Goal: Task Accomplishment & Management: Manage account settings

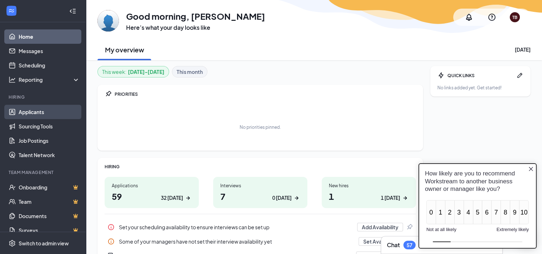
click at [39, 113] on link "Applicants" at bounding box center [49, 112] width 61 height 14
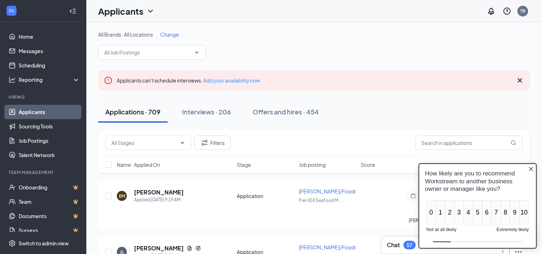
click at [532, 169] on icon "Close button" at bounding box center [531, 168] width 4 height 4
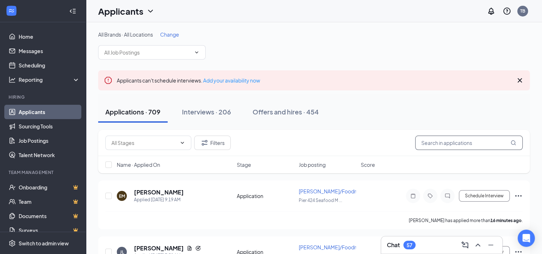
click at [434, 142] on input "text" at bounding box center [469, 142] width 108 height 14
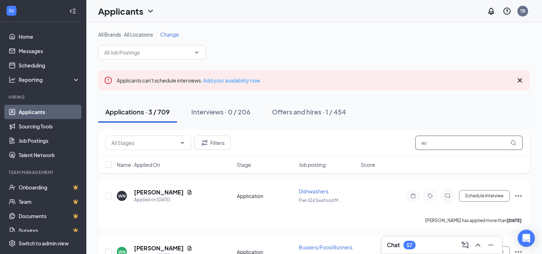
type input "w"
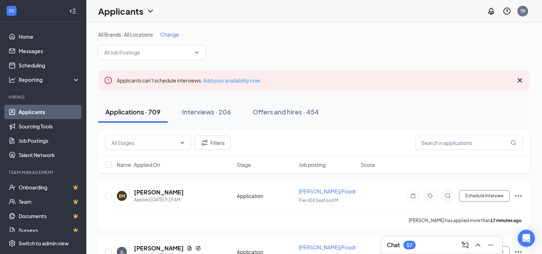
click at [121, 110] on div "Applications · 709" at bounding box center [132, 111] width 55 height 9
click at [316, 164] on span "Job posting" at bounding box center [312, 164] width 27 height 7
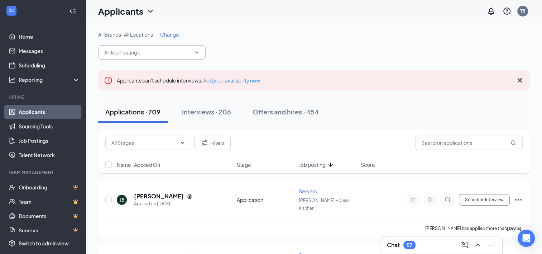
click at [195, 52] on icon "ChevronDown" at bounding box center [197, 52] width 6 height 6
click at [195, 50] on icon "ChevronDown" at bounding box center [197, 52] width 6 height 6
click at [192, 50] on span at bounding box center [195, 52] width 7 height 6
click at [199, 52] on icon "ChevronDown" at bounding box center [197, 52] width 6 height 6
click at [521, 76] on icon "Cross" at bounding box center [520, 80] width 9 height 9
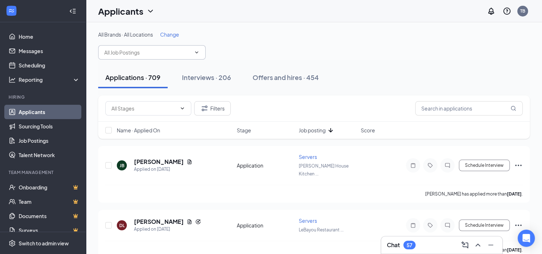
click at [198, 52] on icon "ChevronDown" at bounding box center [196, 52] width 3 height 2
click at [195, 52] on icon "ChevronDown" at bounding box center [196, 52] width 3 height 2
click at [320, 129] on span "Job posting" at bounding box center [312, 130] width 27 height 7
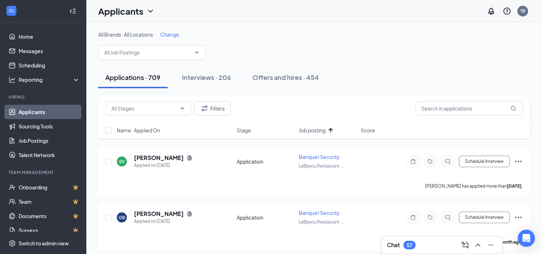
click at [320, 129] on span "Job posting" at bounding box center [312, 130] width 27 height 7
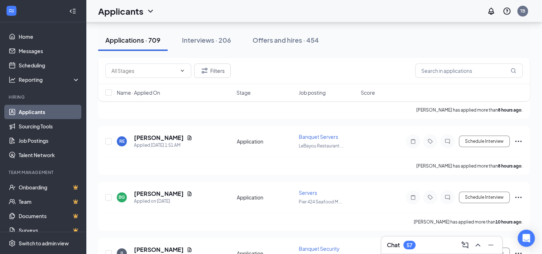
scroll to position [215, 0]
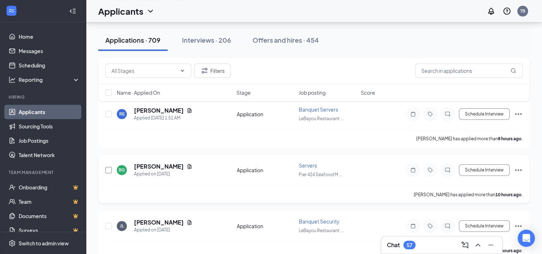
click at [107, 167] on input "checkbox" at bounding box center [108, 170] width 6 height 6
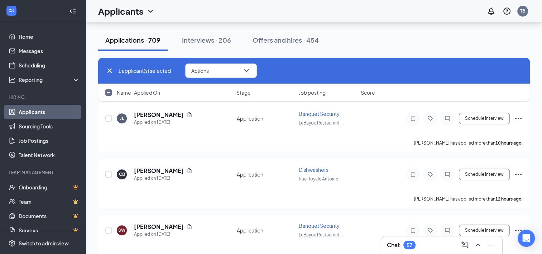
scroll to position [0, 0]
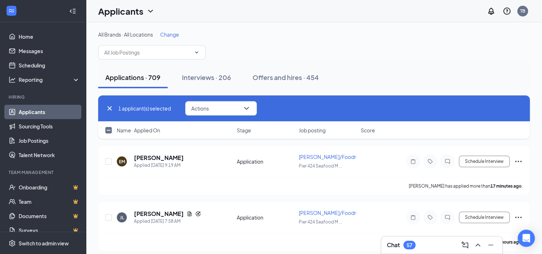
click at [312, 130] on span "Job posting" at bounding box center [312, 130] width 27 height 7
checkbox input "false"
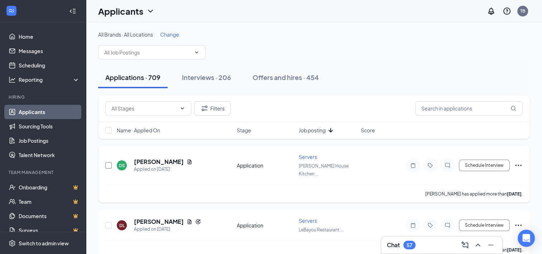
click at [108, 162] on input "checkbox" at bounding box center [108, 165] width 6 height 6
checkbox input "true"
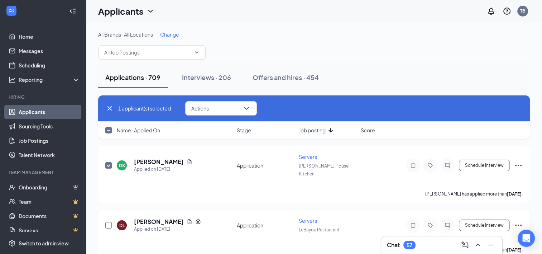
click at [106, 222] on input "checkbox" at bounding box center [108, 225] width 6 height 6
checkbox input "true"
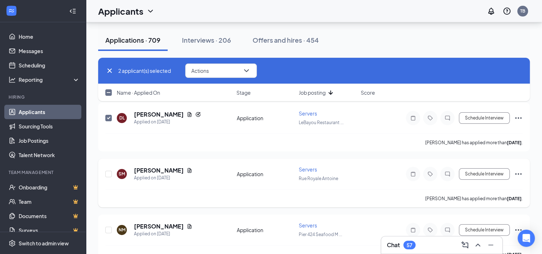
scroll to position [108, 0]
click at [109, 170] on input "checkbox" at bounding box center [108, 173] width 6 height 6
checkbox input "true"
click at [108, 226] on input "checkbox" at bounding box center [108, 229] width 6 height 6
checkbox input "true"
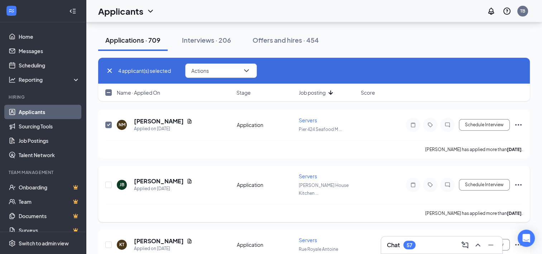
scroll to position [215, 0]
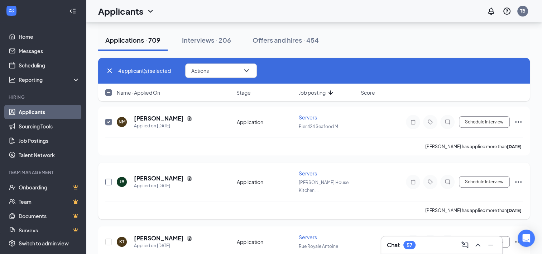
click at [109, 179] on input "checkbox" at bounding box center [108, 182] width 6 height 6
checkbox input "true"
click at [110, 233] on div at bounding box center [108, 241] width 7 height 16
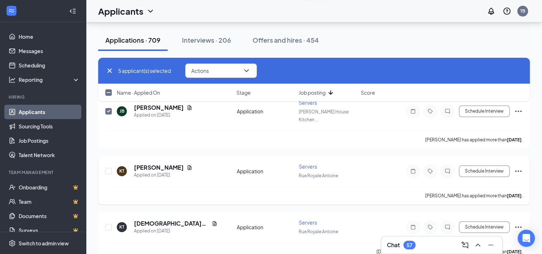
scroll to position [287, 0]
click at [109, 167] on input "checkbox" at bounding box center [108, 170] width 6 height 6
checkbox input "true"
click at [109, 223] on input "checkbox" at bounding box center [108, 226] width 6 height 6
checkbox input "true"
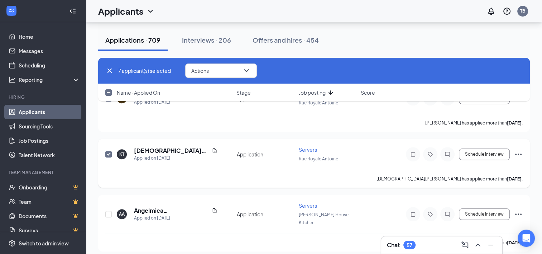
scroll to position [394, 0]
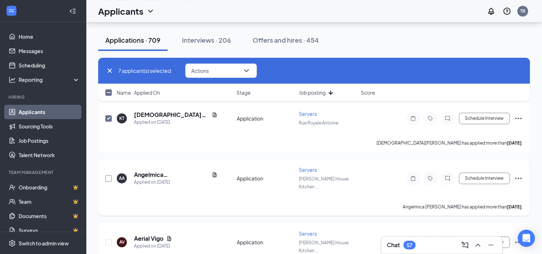
click at [109, 175] on input "checkbox" at bounding box center [108, 178] width 6 height 6
checkbox input "true"
click at [108, 239] on input "checkbox" at bounding box center [108, 242] width 6 height 6
checkbox input "true"
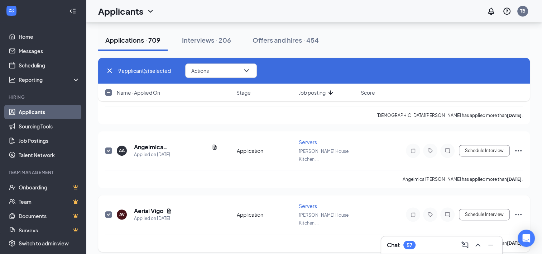
scroll to position [466, 0]
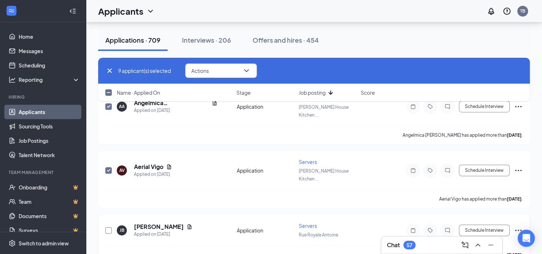
click at [108, 227] on input "checkbox" at bounding box center [108, 230] width 6 height 6
checkbox input "true"
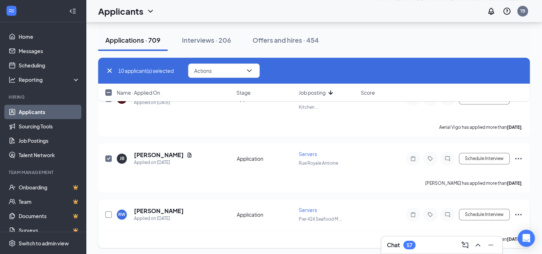
click at [109, 211] on input "checkbox" at bounding box center [108, 214] width 6 height 6
checkbox input "true"
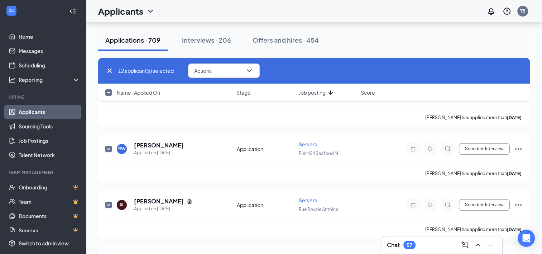
scroll to position [609, 0]
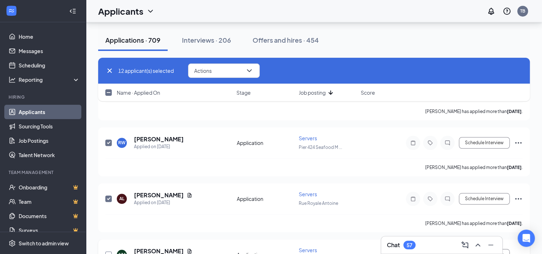
click at [109, 251] on input "checkbox" at bounding box center [108, 254] width 6 height 6
checkbox input "true"
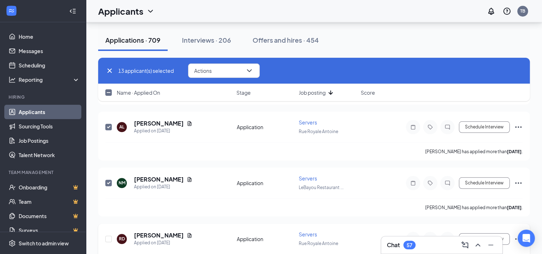
scroll to position [717, 0]
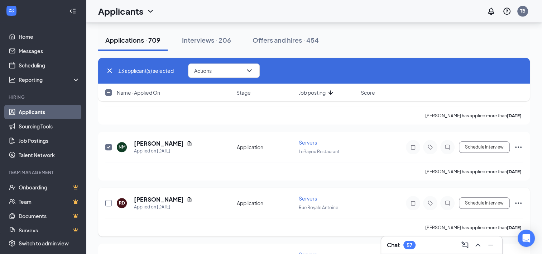
click at [109, 200] on input "checkbox" at bounding box center [108, 203] width 6 height 6
checkbox input "true"
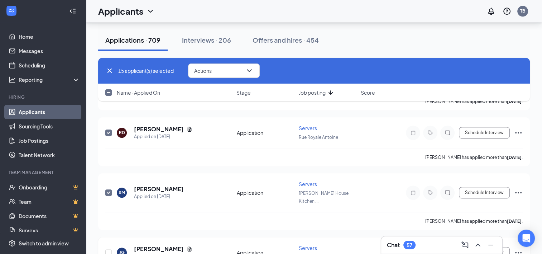
scroll to position [824, 0]
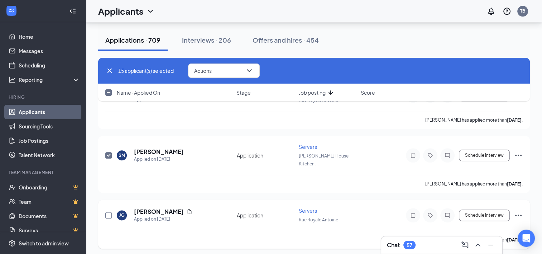
click at [108, 212] on input "checkbox" at bounding box center [108, 215] width 6 height 6
checkbox input "true"
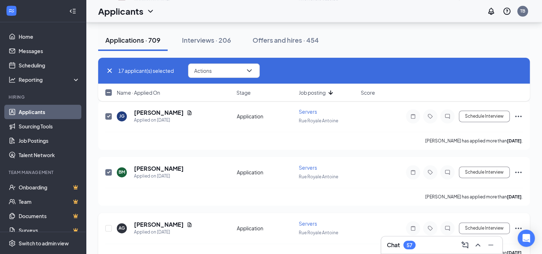
scroll to position [932, 0]
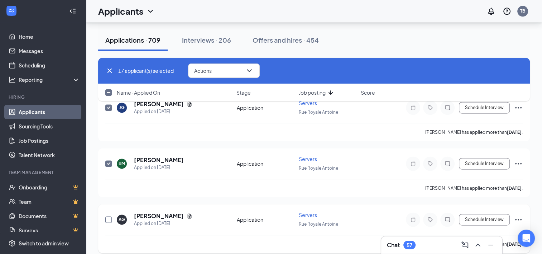
click at [109, 216] on input "checkbox" at bounding box center [108, 219] width 6 height 6
checkbox input "true"
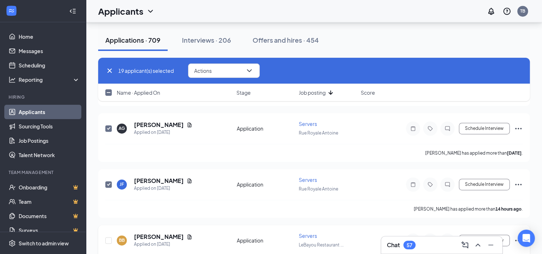
scroll to position [1039, 0]
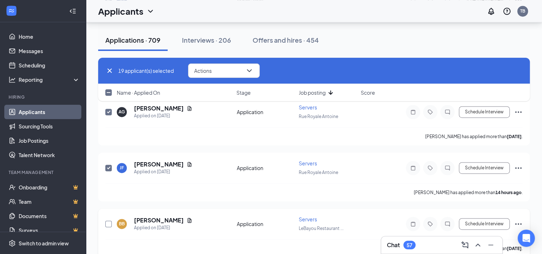
click at [110, 220] on input "checkbox" at bounding box center [108, 223] width 6 height 6
checkbox input "true"
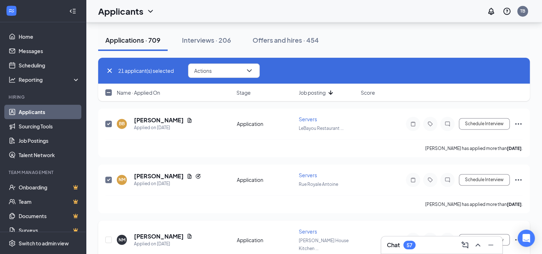
scroll to position [1147, 0]
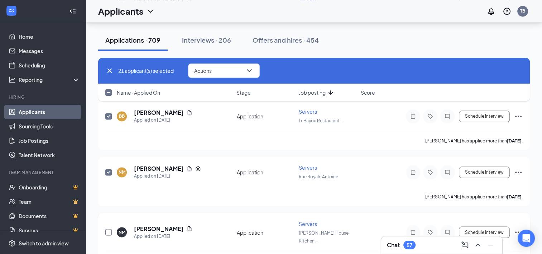
click at [109, 229] on input "checkbox" at bounding box center [108, 232] width 6 height 6
checkbox input "true"
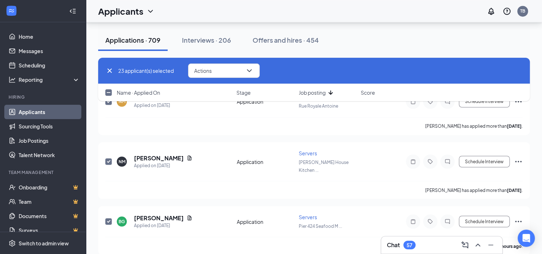
scroll to position [1219, 0]
checkbox input "true"
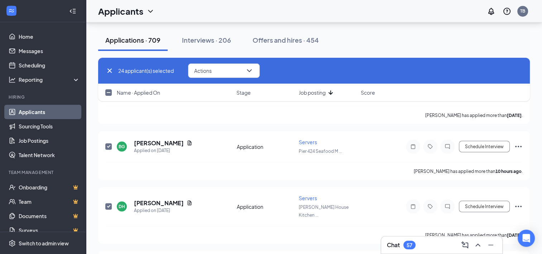
scroll to position [1326, 0]
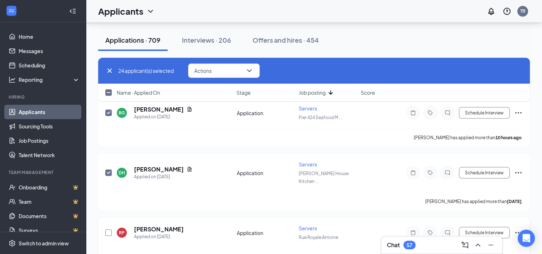
click at [108, 229] on input "checkbox" at bounding box center [108, 232] width 6 height 6
checkbox input "true"
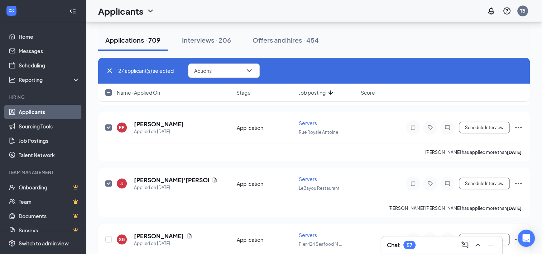
scroll to position [1434, 0]
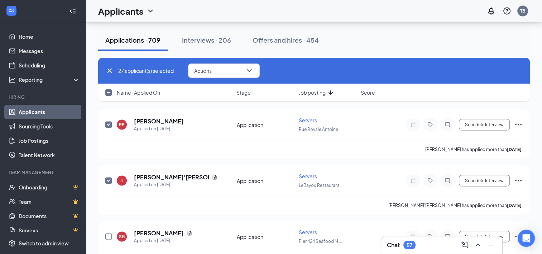
click at [108, 233] on input "checkbox" at bounding box center [108, 236] width 6 height 6
checkbox input "true"
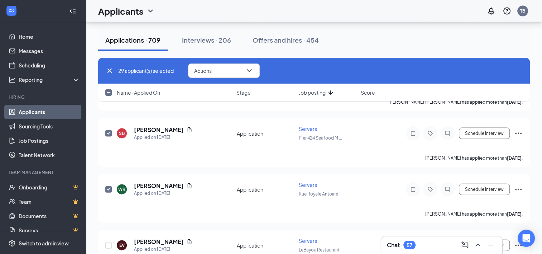
scroll to position [1541, 0]
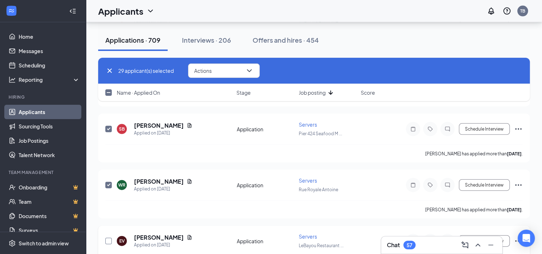
click at [108, 238] on input "checkbox" at bounding box center [108, 241] width 6 height 6
checkbox input "true"
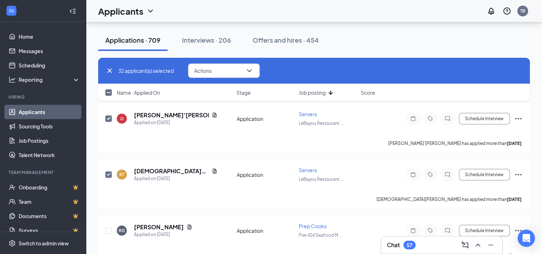
scroll to position [1792, 0]
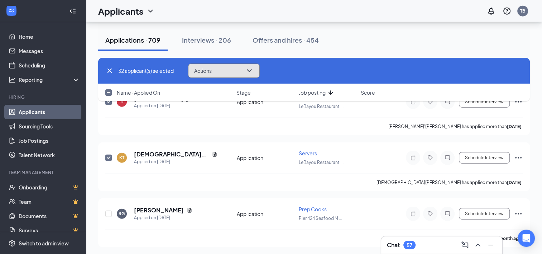
click at [249, 70] on icon "ChevronDown" at bounding box center [249, 70] width 5 height 3
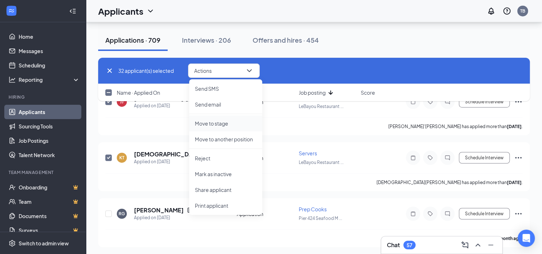
click at [217, 122] on p "Move to stage" at bounding box center [226, 123] width 62 height 7
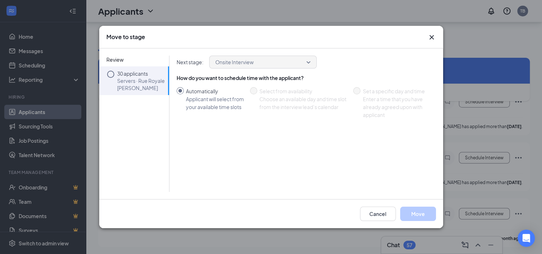
click at [139, 80] on p "Servers · Rue Royale [PERSON_NAME]" at bounding box center [141, 84] width 48 height 14
click at [145, 84] on p "Servers · Rue Royale [PERSON_NAME]" at bounding box center [141, 84] width 48 height 14
click at [113, 73] on icon "Circle" at bounding box center [110, 74] width 9 height 9
drag, startPoint x: 419, startPoint y: 222, endPoint x: 414, endPoint y: 218, distance: 5.8
click at [418, 222] on div "Cancel Move" at bounding box center [271, 213] width 344 height 29
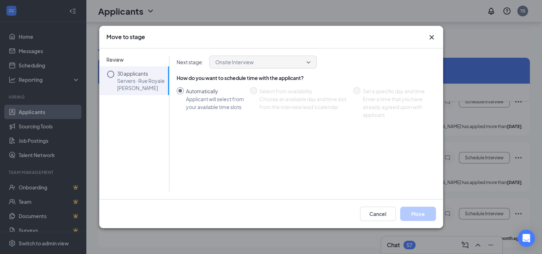
click at [100, 74] on li "30 applicants Servers · Rue Royale [PERSON_NAME]" at bounding box center [134, 80] width 70 height 29
click at [109, 75] on icon "Circle" at bounding box center [110, 74] width 9 height 9
click at [110, 71] on icon "Circle" at bounding box center [110, 74] width 7 height 7
click at [432, 36] on icon "Cross" at bounding box center [432, 37] width 9 height 9
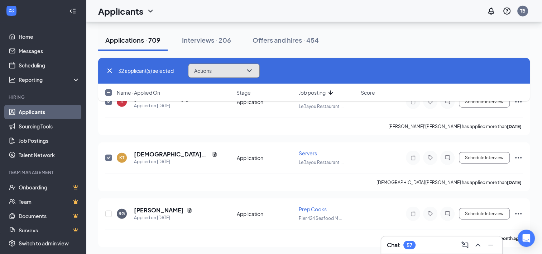
click at [253, 72] on icon "ChevronDown" at bounding box center [249, 70] width 9 height 9
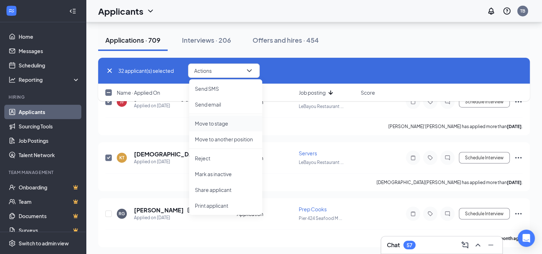
click at [212, 123] on p "Move to stage" at bounding box center [226, 123] width 62 height 7
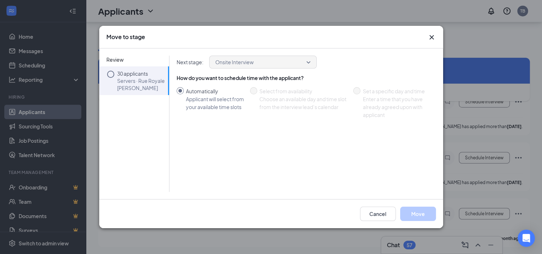
click at [141, 82] on p "Servers · Rue Royale [PERSON_NAME]" at bounding box center [141, 84] width 48 height 14
click at [432, 38] on icon "Cross" at bounding box center [431, 37] width 4 height 4
